Goal: Find specific page/section: Find specific page/section

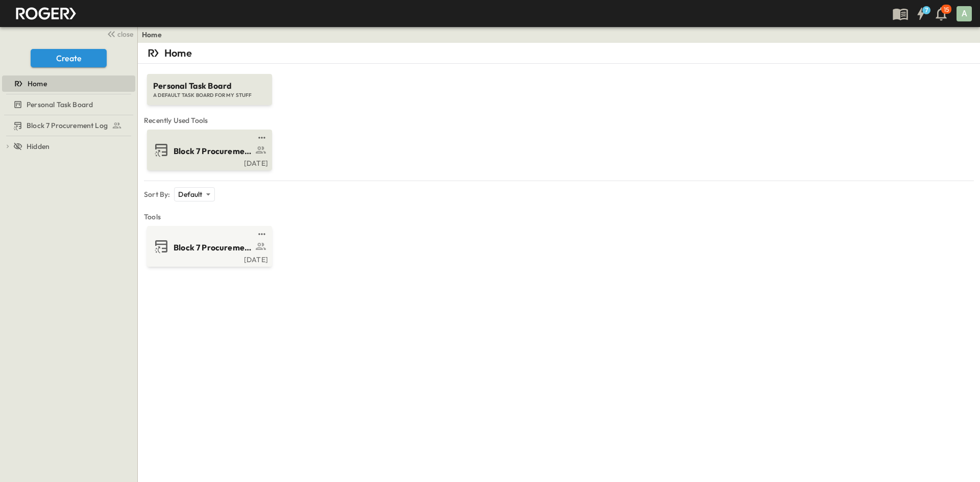
click at [192, 144] on div "Block 7 Procurement Log" at bounding box center [222, 150] width 99 height 14
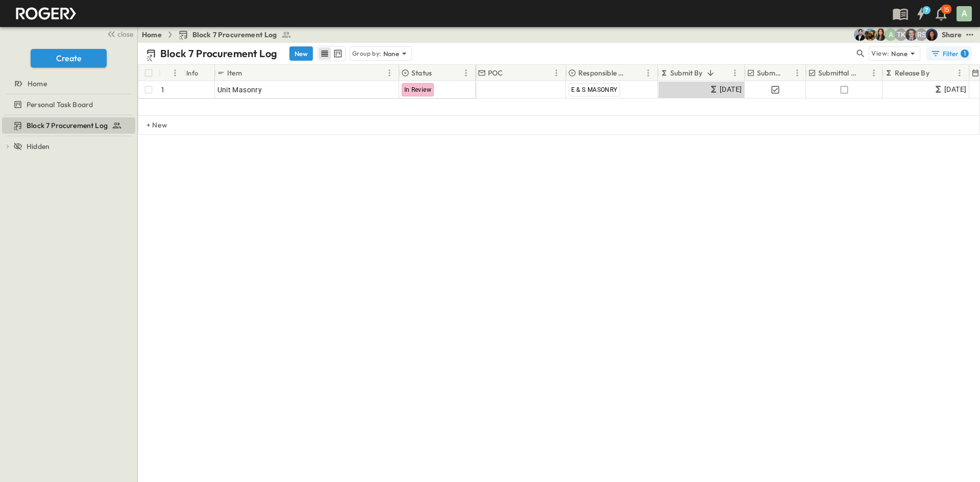
click at [945, 53] on div "Filter 1" at bounding box center [949, 53] width 38 height 10
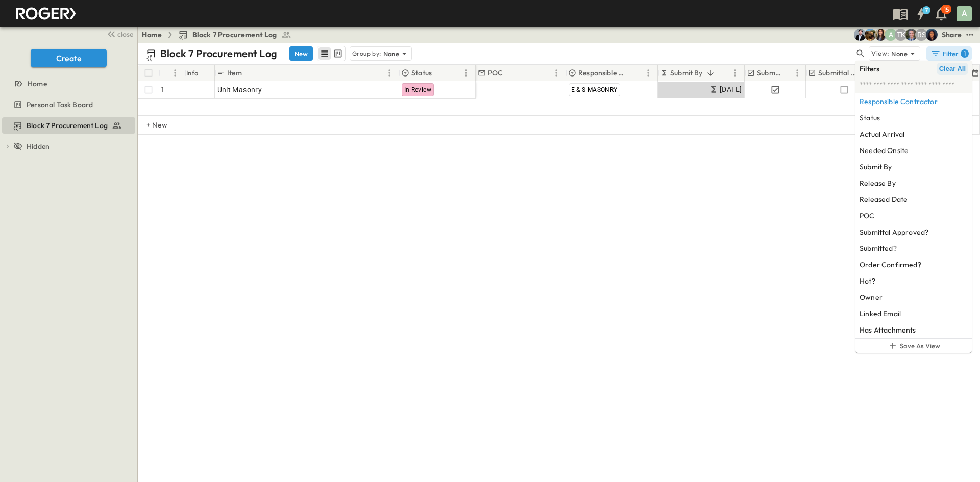
click at [946, 68] on span "Clear All" at bounding box center [952, 69] width 27 height 8
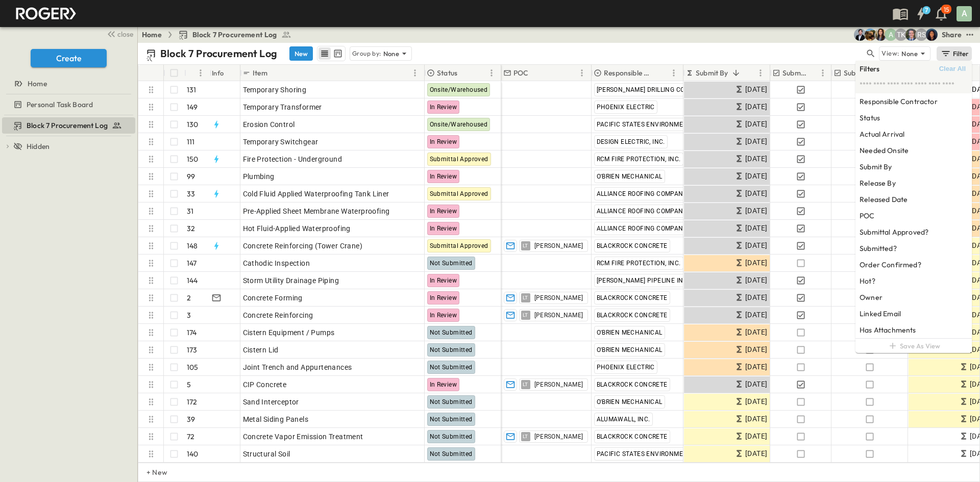
click at [705, 50] on div "Block 7 Procurement Log New Group by: None" at bounding box center [505, 53] width 718 height 15
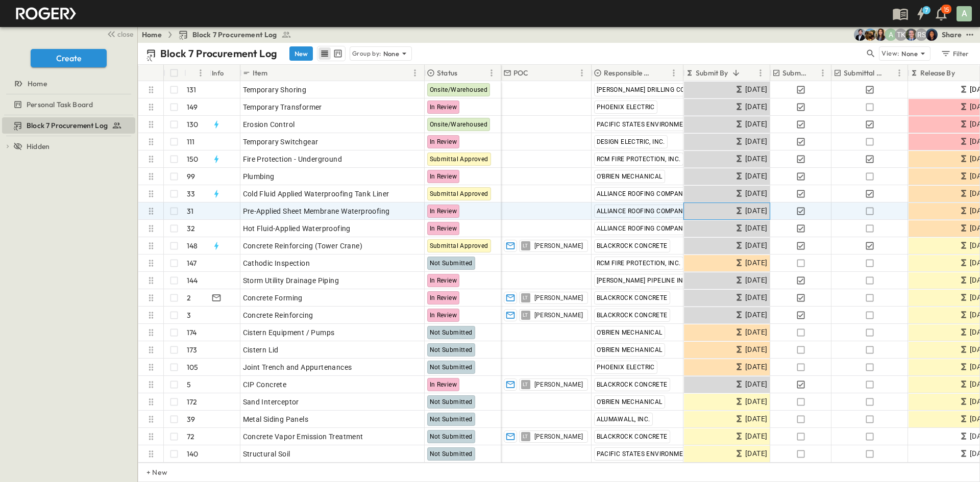
click at [745, 211] on span "[DATE]" at bounding box center [756, 211] width 22 height 12
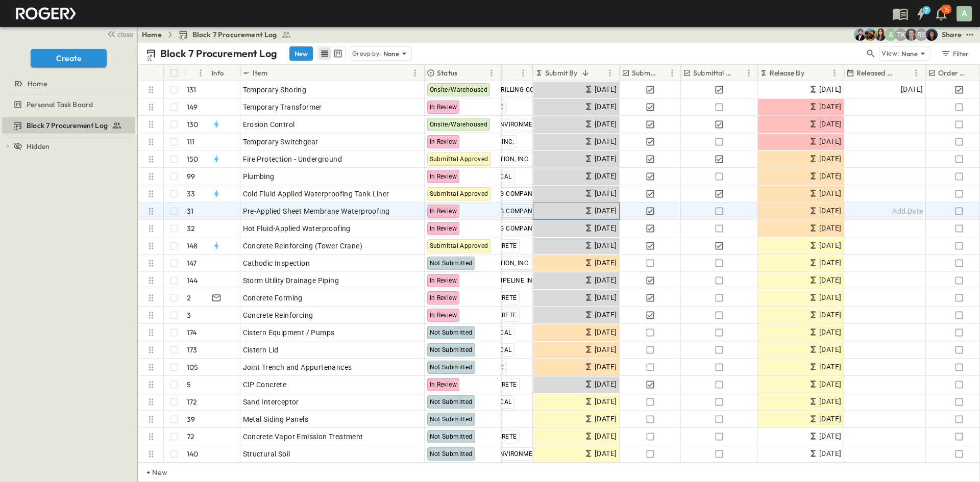
scroll to position [0, 153]
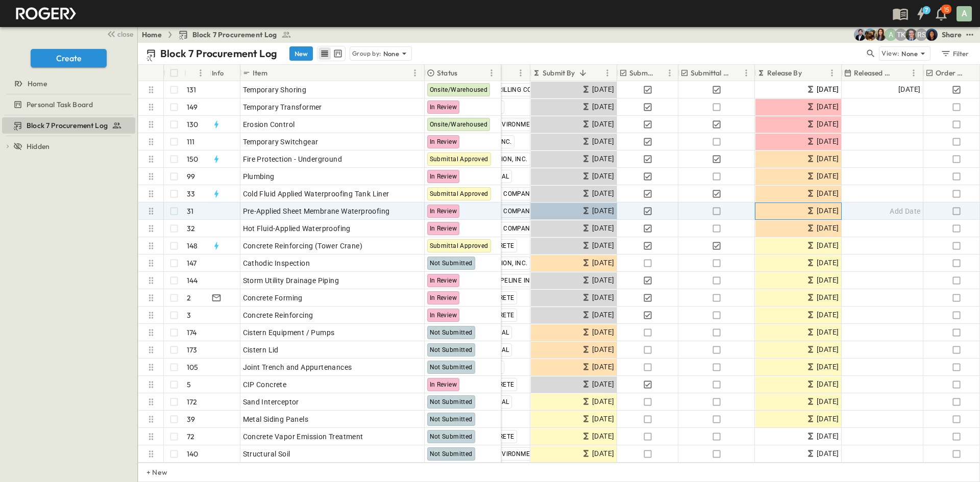
click at [816, 212] on span "[DATE]" at bounding box center [827, 211] width 22 height 12
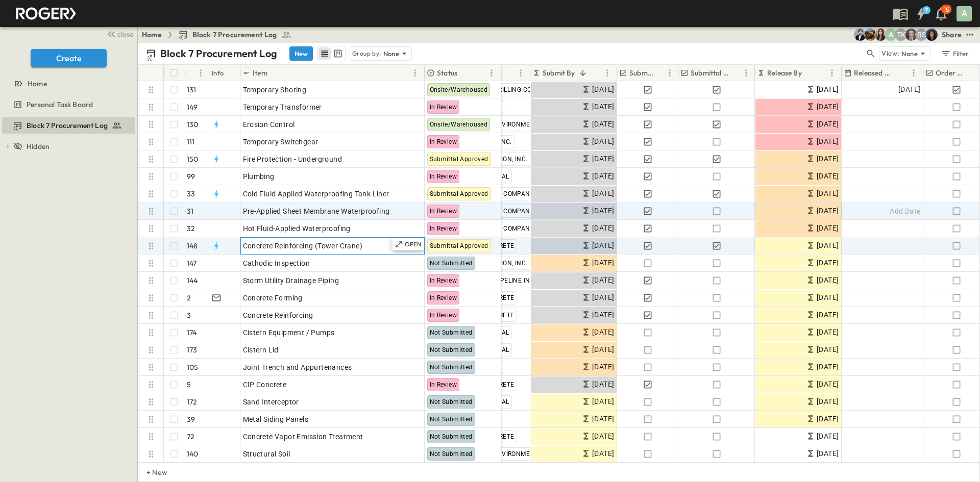
click at [272, 243] on span "Concrete Reinforcing (Tower Crane)" at bounding box center [303, 246] width 120 height 10
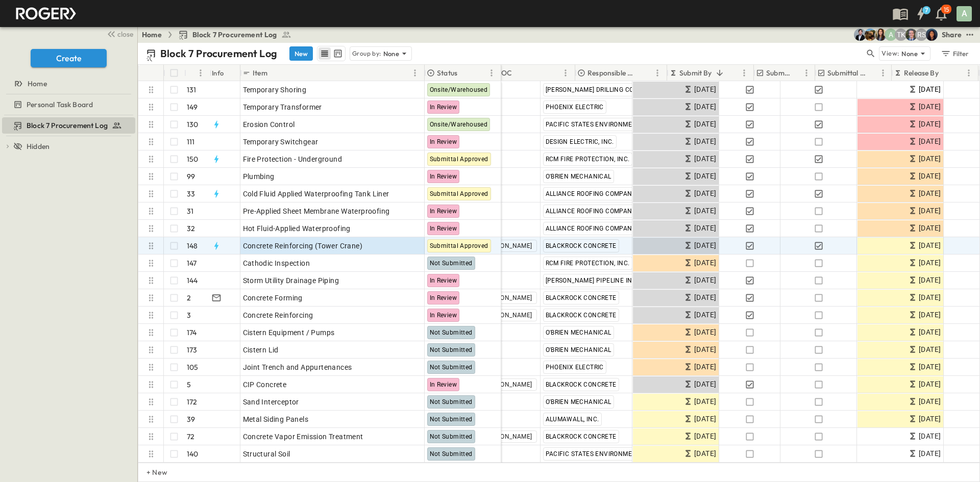
scroll to position [0, 0]
